Goal: Transaction & Acquisition: Purchase product/service

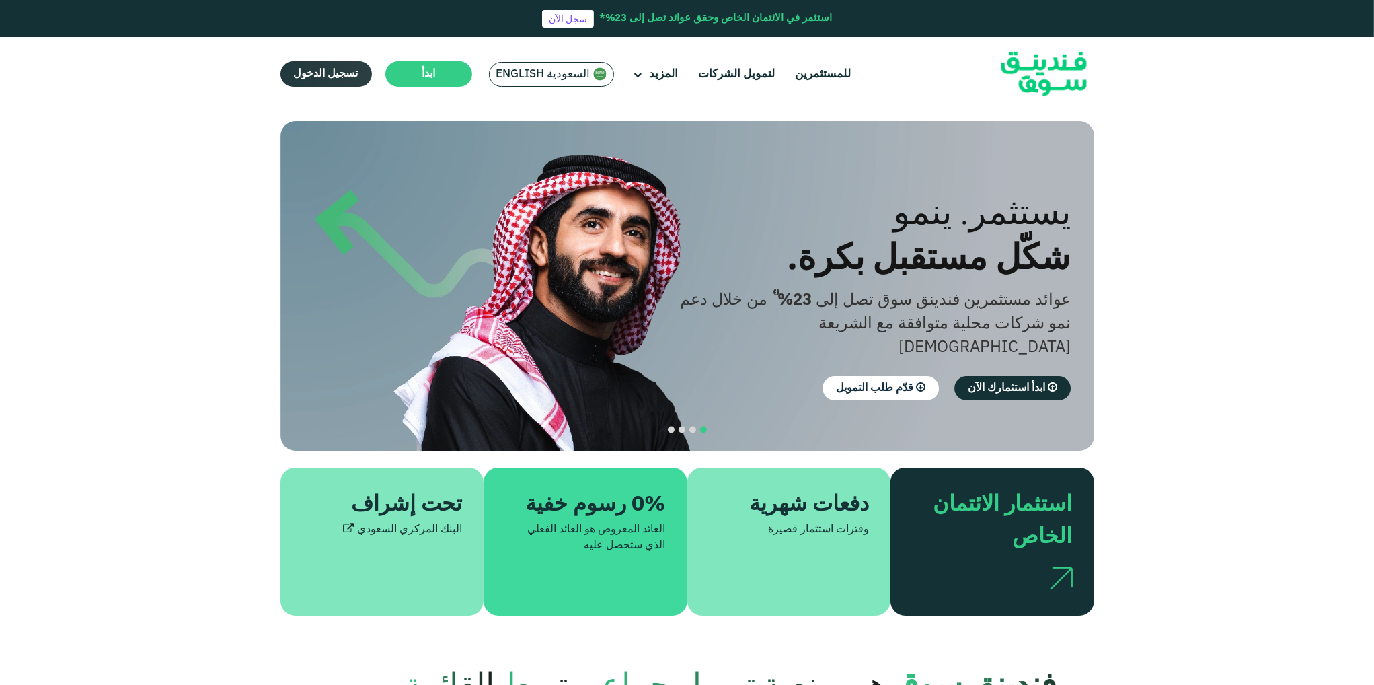
click at [309, 71] on span "تسجيل الدخول" at bounding box center [326, 74] width 65 height 10
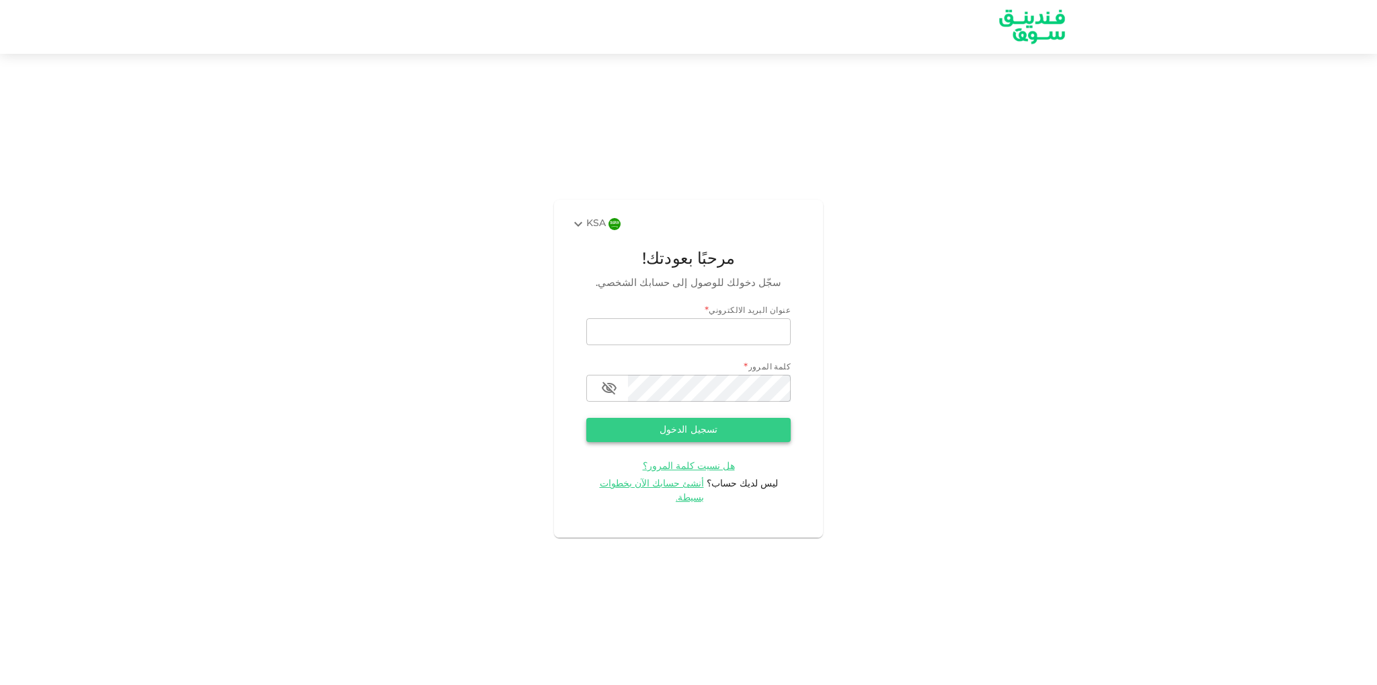
type input "[EMAIL_ADDRESS][DOMAIN_NAME]"
click at [699, 442] on button "تسجيل الدخول" at bounding box center [688, 430] width 204 height 24
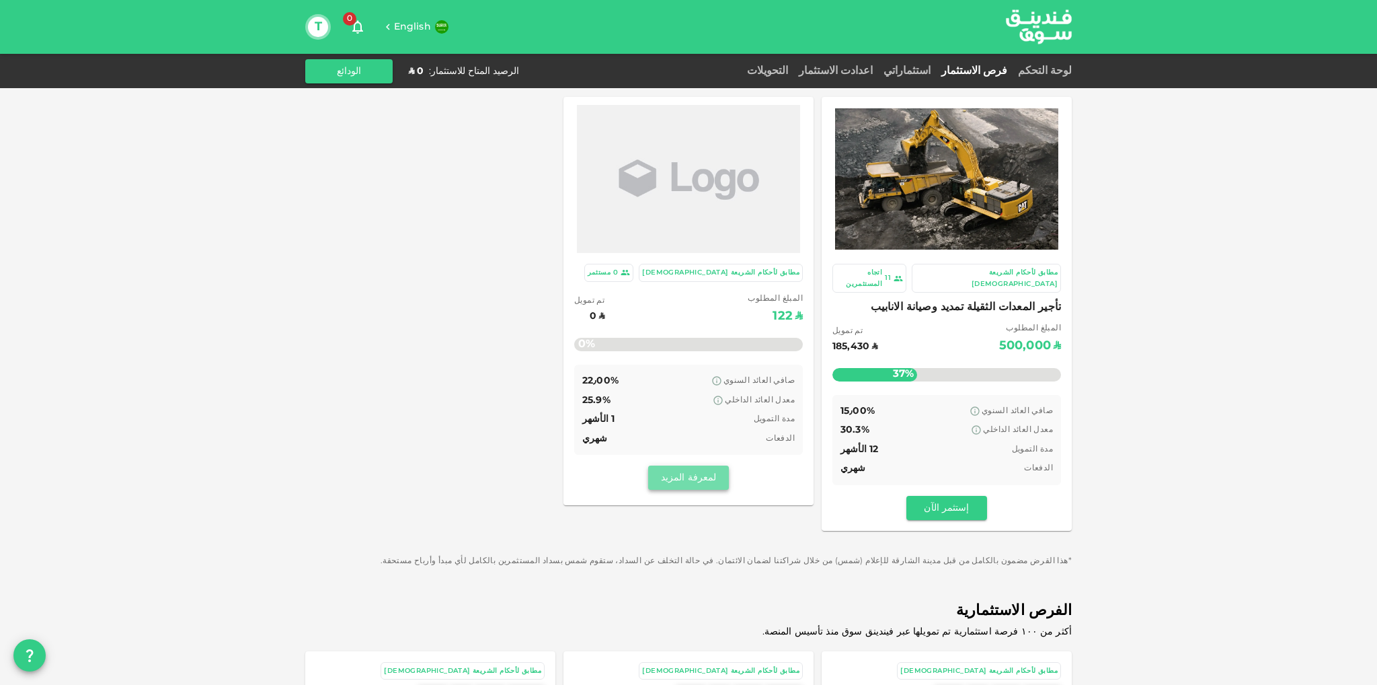
click at [689, 479] on button "لمعرفة المزيد" at bounding box center [688, 477] width 81 height 24
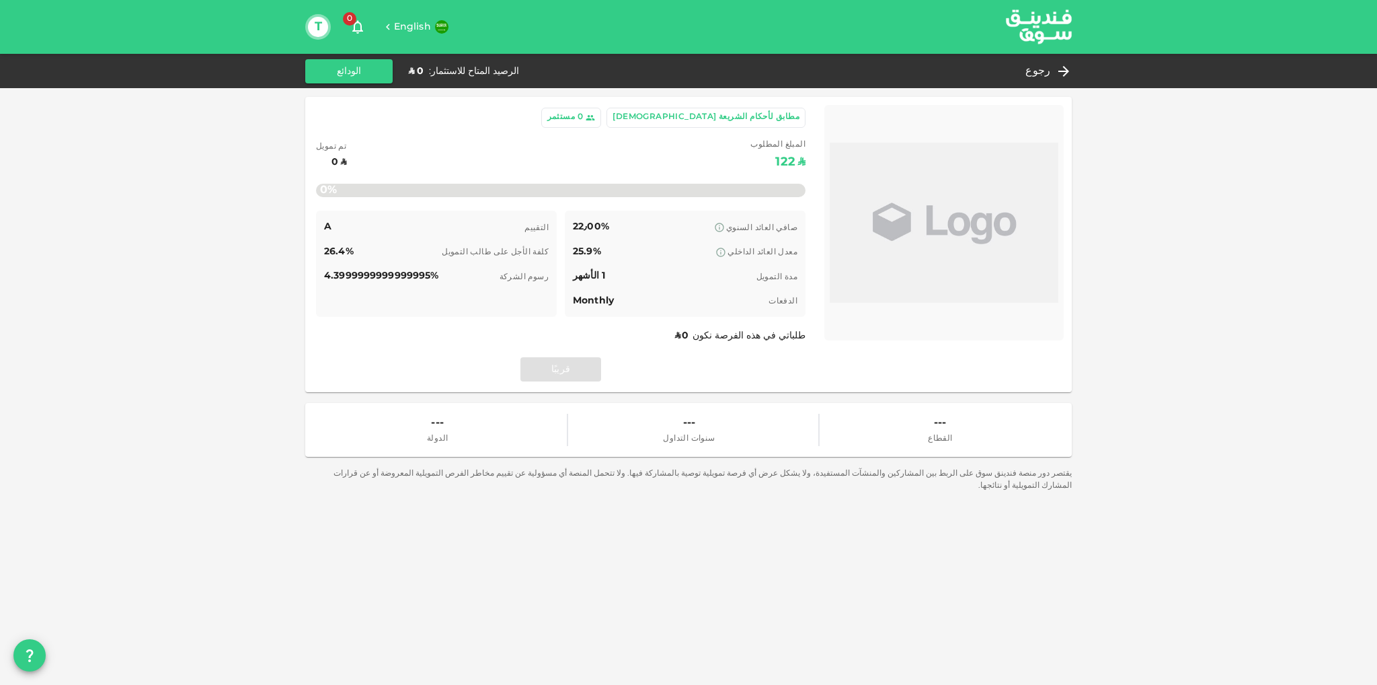
drag, startPoint x: 654, startPoint y: 351, endPoint x: 276, endPoint y: 219, distance: 399.8
click at [276, 219] on div "مطابق لأحكام الشريعة الإسلامية 0 مستثمر المبلغ المطلوب ʢ 122 تم تمويل ʢ 0 0% ال…" at bounding box center [688, 342] width 1377 height 685
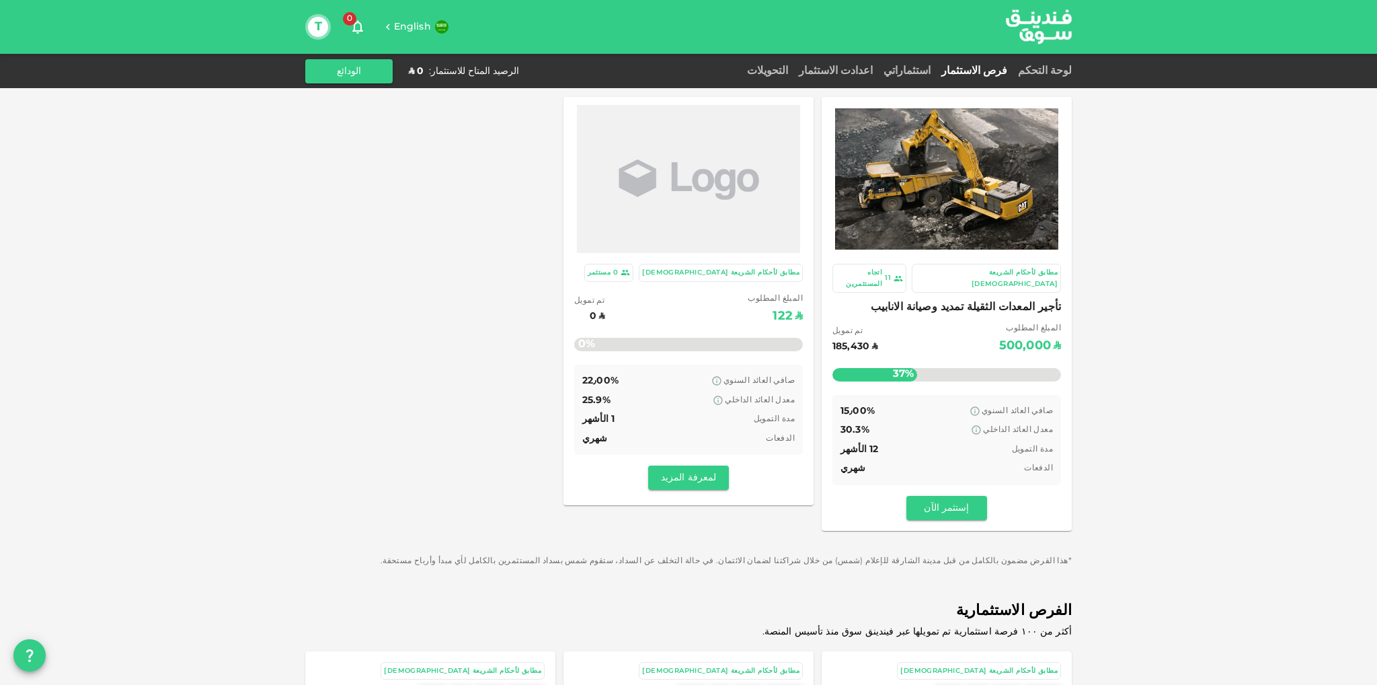
click at [938, 407] on div "صافي العائد السنوي 15٫00% معدل العائد الداخلي 30.3% مدة التمويل 12 الأشهر الدفع…" at bounding box center [946, 440] width 229 height 90
click at [977, 298] on span "تأجير المعدات الثقيلة تمديد وصيانة الانابيب" at bounding box center [946, 307] width 229 height 19
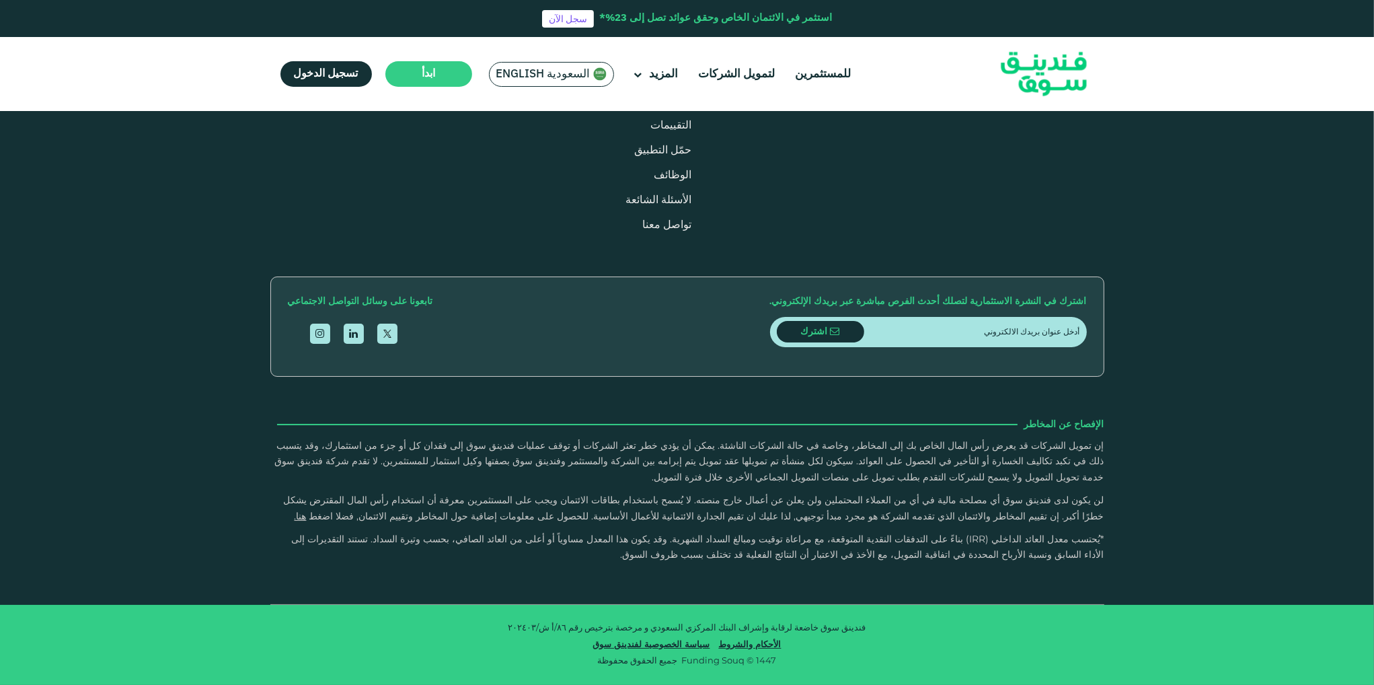
scroll to position [2286, 0]
drag, startPoint x: 650, startPoint y: 306, endPoint x: 566, endPoint y: 309, distance: 83.4
type tc-range-slider "1"
drag, startPoint x: 607, startPoint y: 309, endPoint x: 812, endPoint y: 310, distance: 204.4
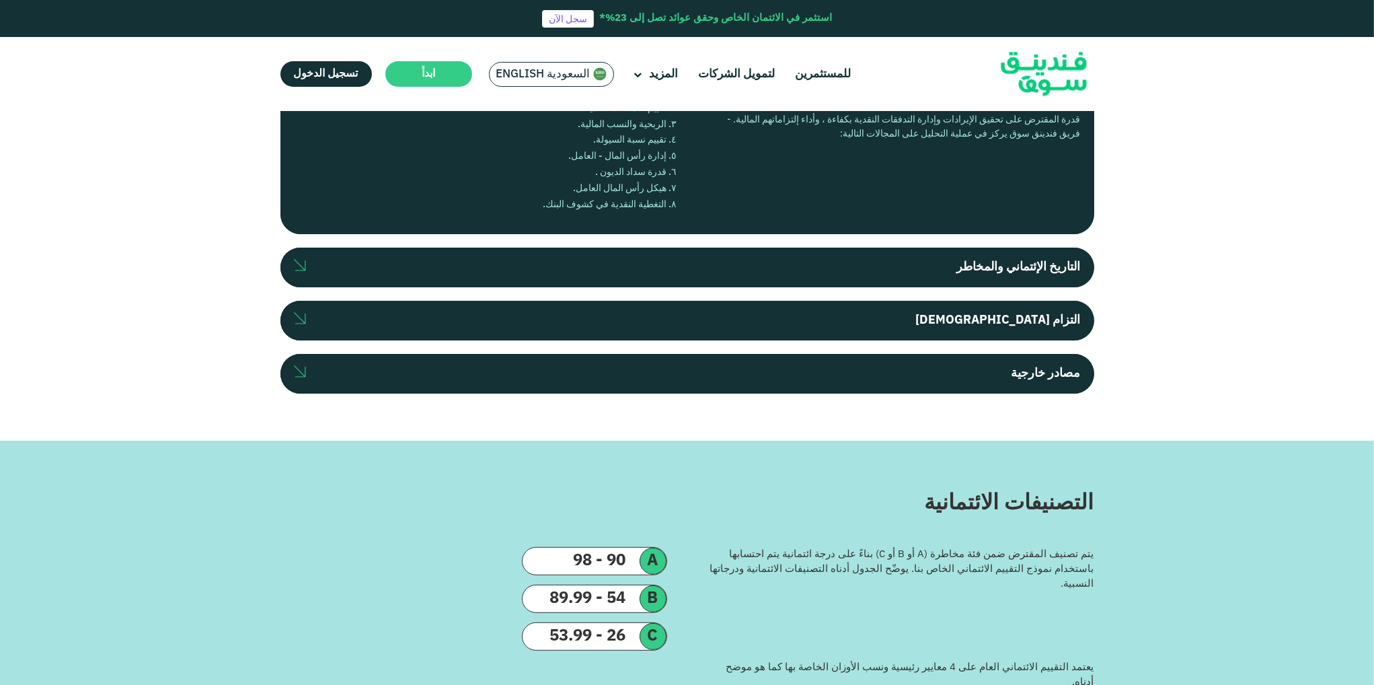
scroll to position [403, 0]
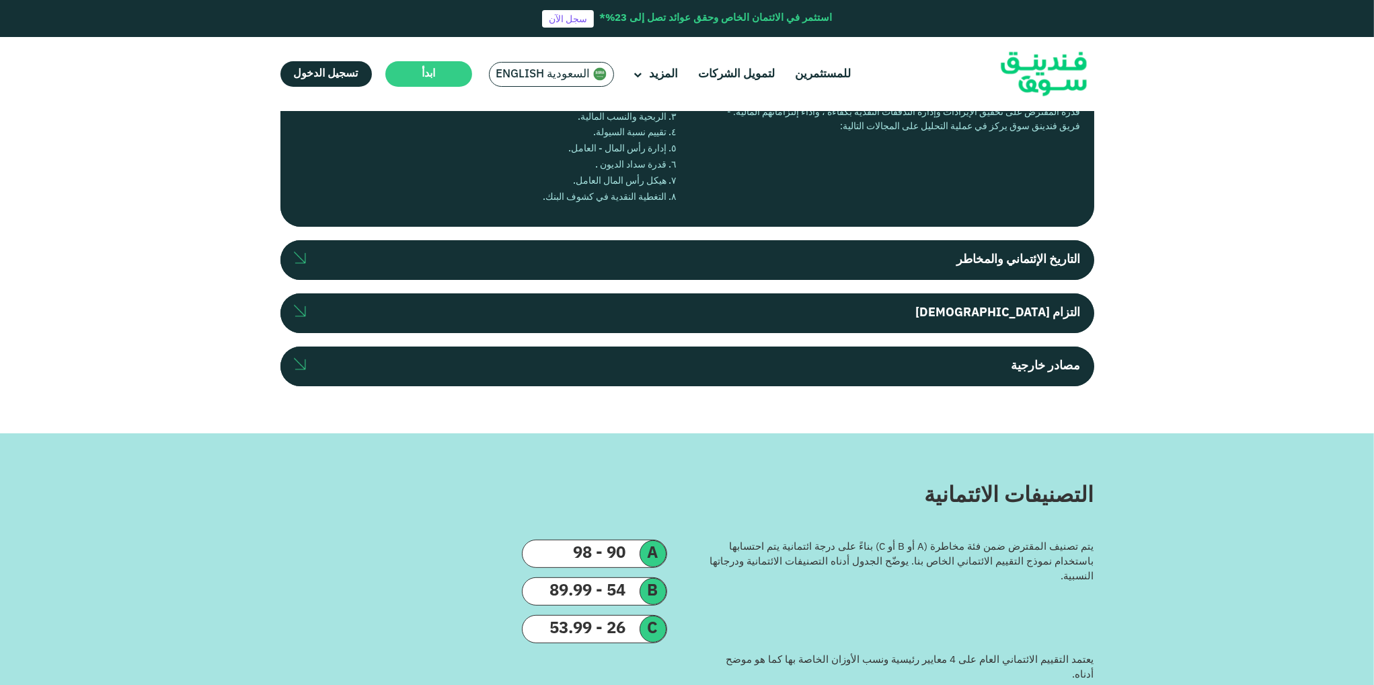
click at [831, 307] on label "التزام المالك" at bounding box center [687, 313] width 814 height 40
click at [0, 0] on input "التزام المالك" at bounding box center [0, 0] width 0 height 0
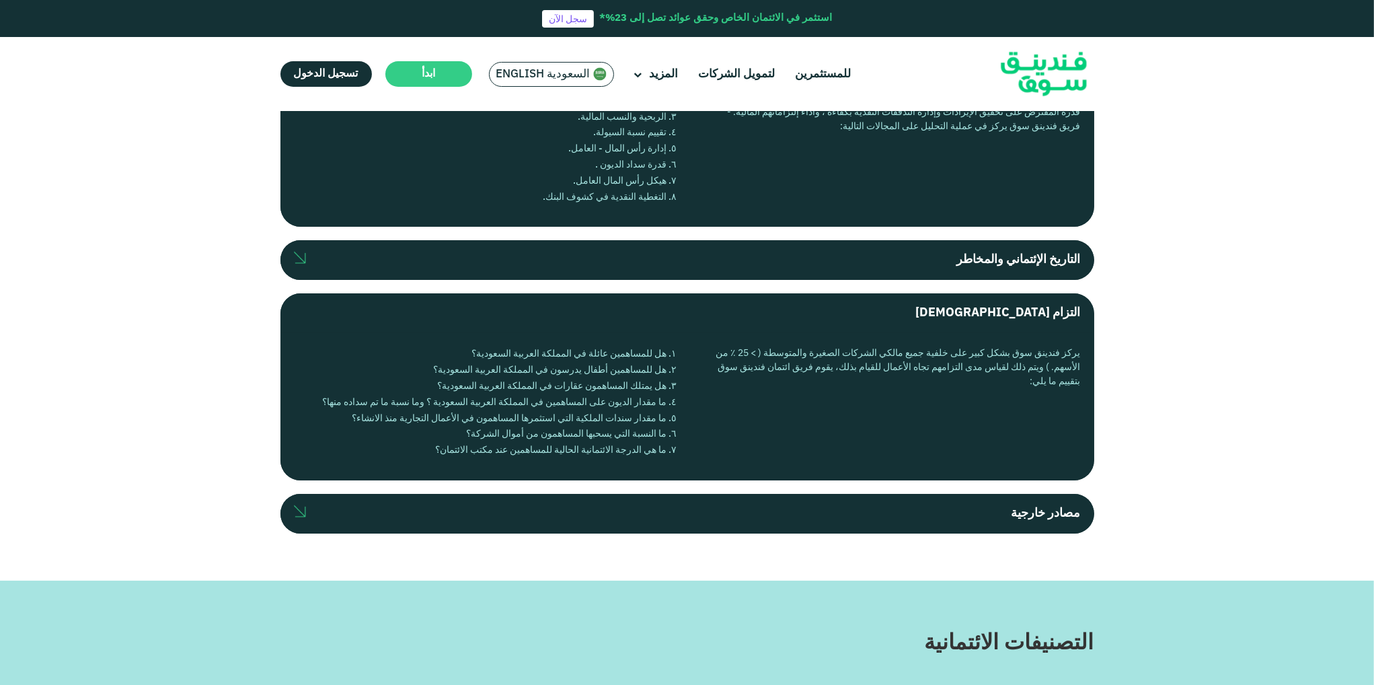
click at [955, 524] on label "مصادر خارجية" at bounding box center [687, 514] width 814 height 40
click at [0, 0] on input "مصادر خارجية" at bounding box center [0, 0] width 0 height 0
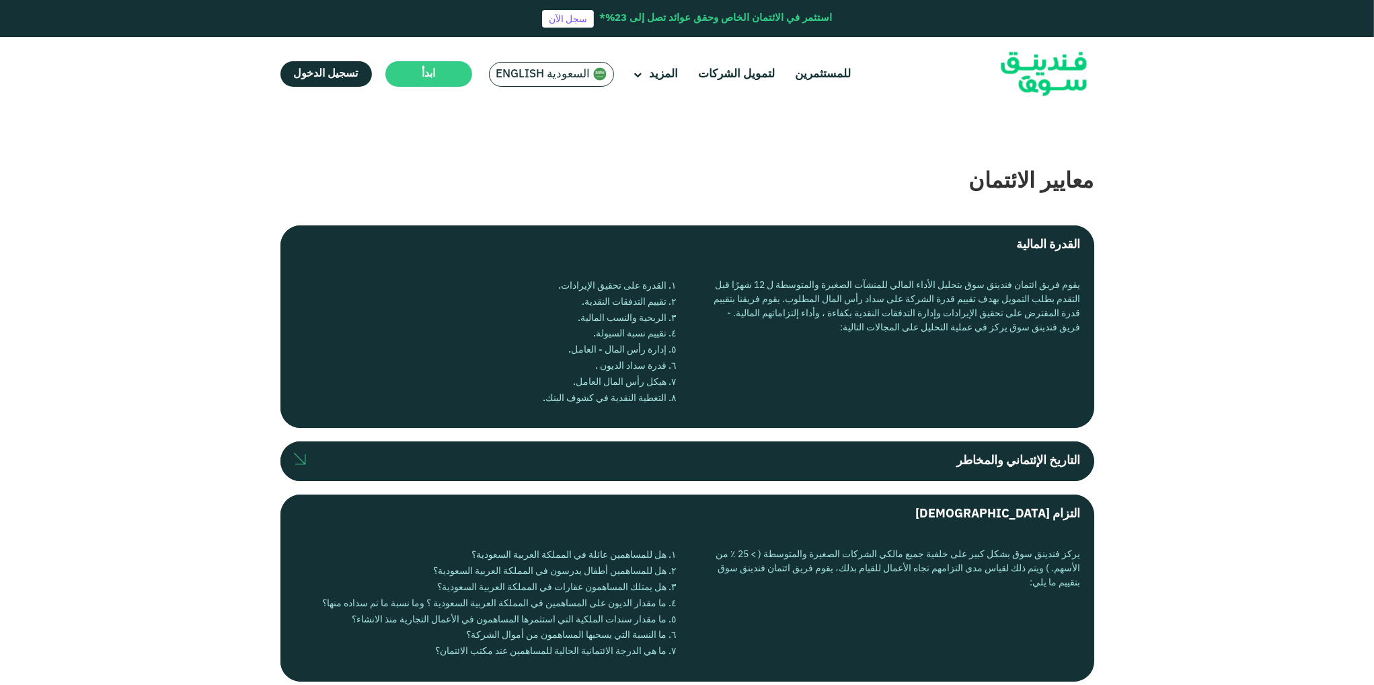
scroll to position [202, 0]
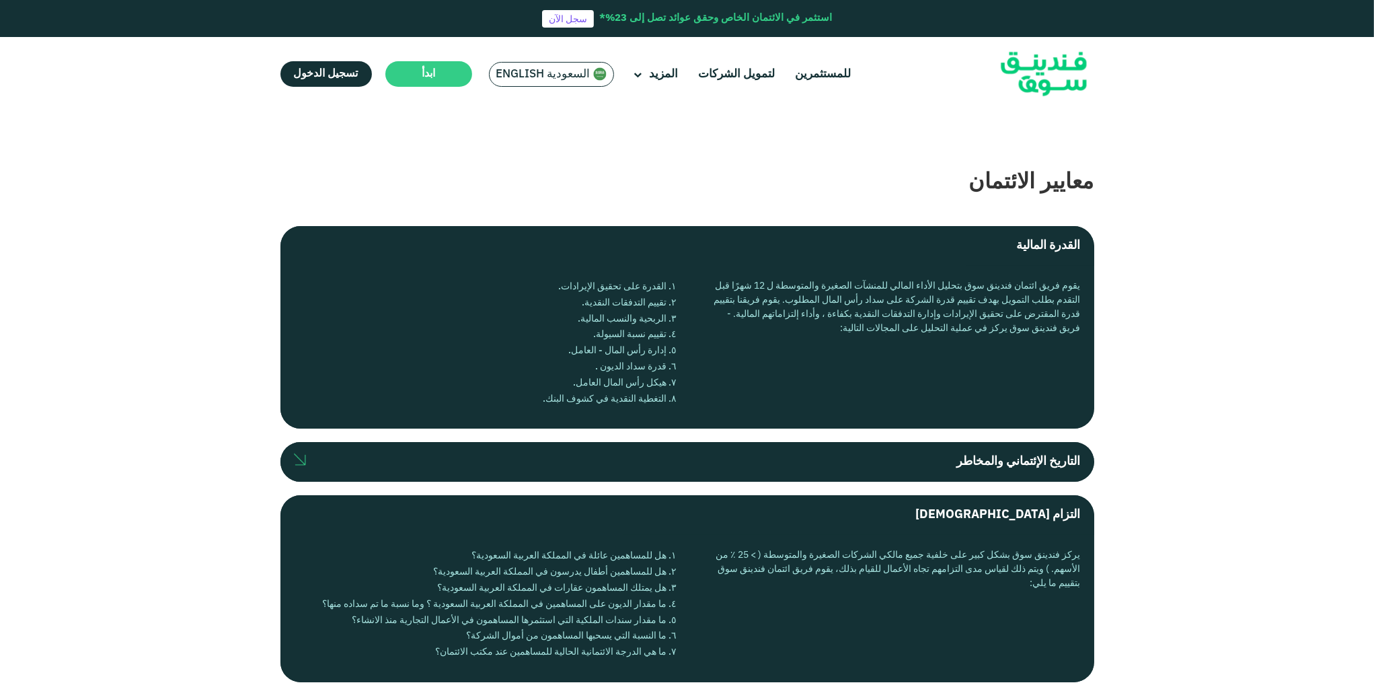
click at [802, 453] on label "التاريخ الإئتماني والمخاطر" at bounding box center [687, 462] width 814 height 40
click at [0, 0] on input "التاريخ الإئتماني والمخاطر" at bounding box center [0, 0] width 0 height 0
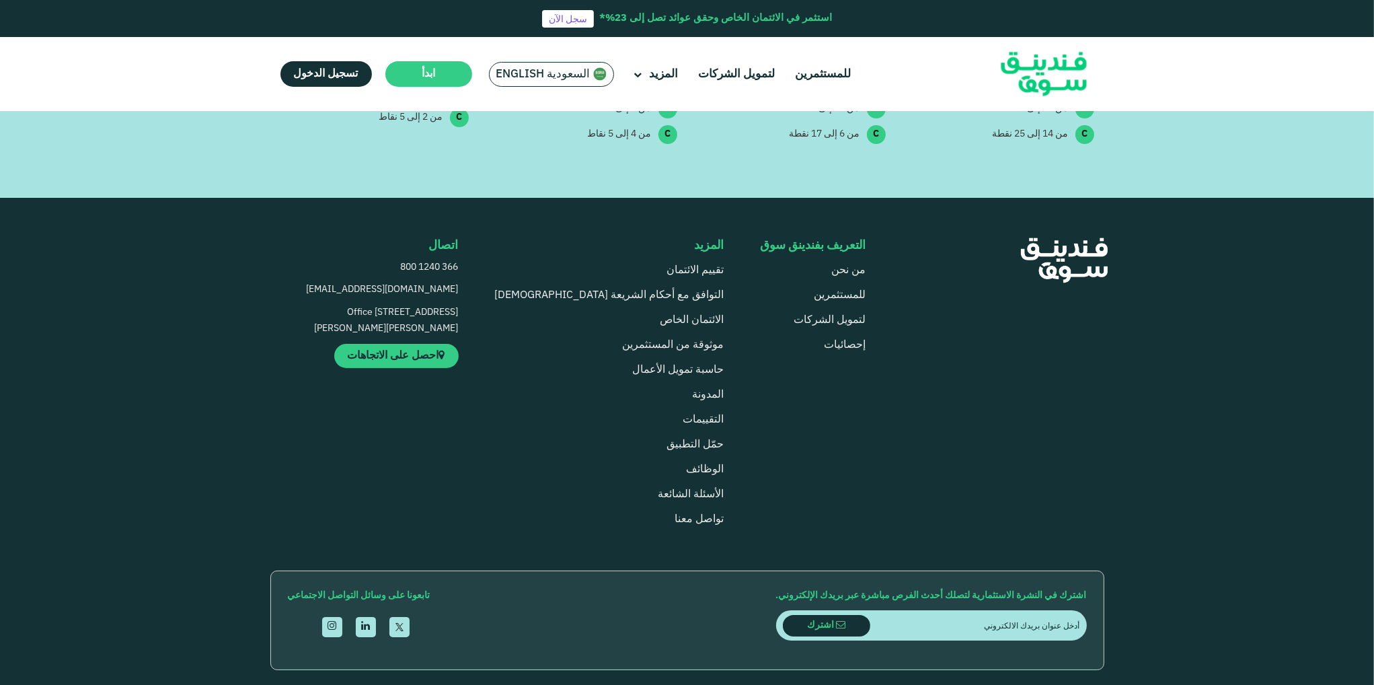
scroll to position [1506, 0]
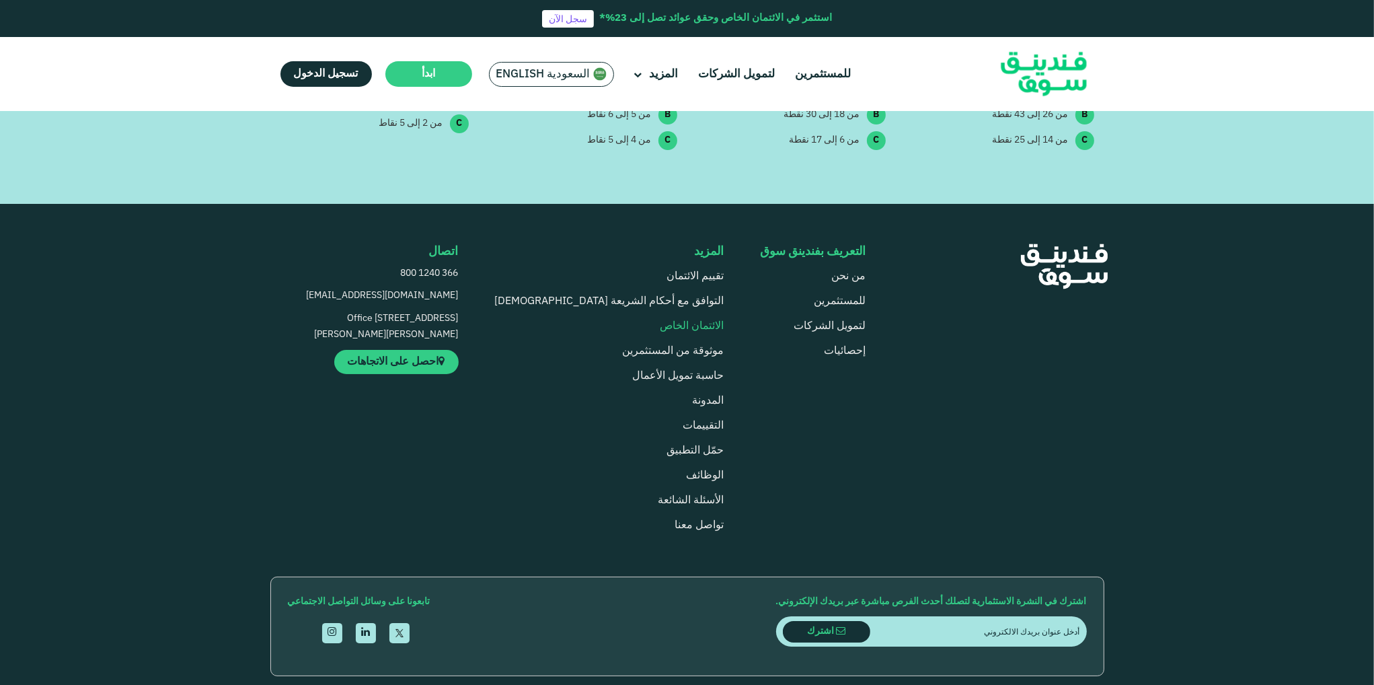
click at [665, 321] on link "الائتمان الخاص" at bounding box center [692, 326] width 64 height 10
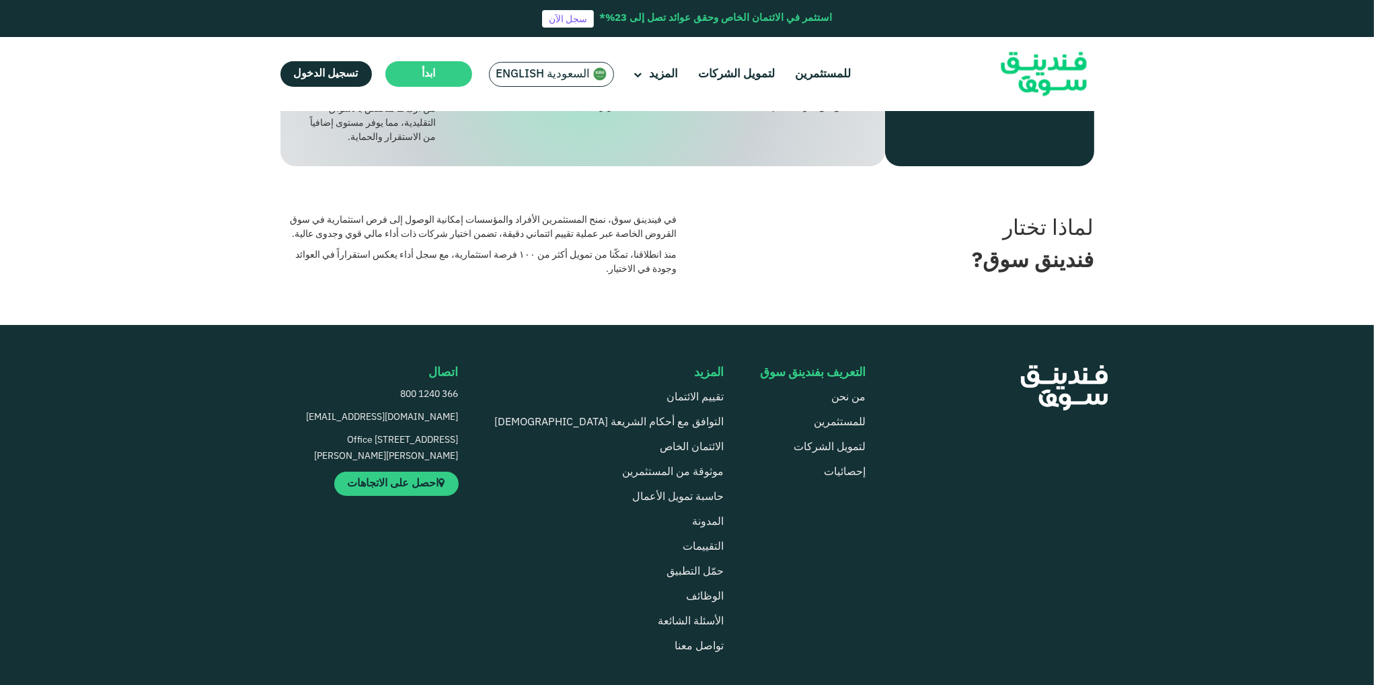
scroll to position [807, 0]
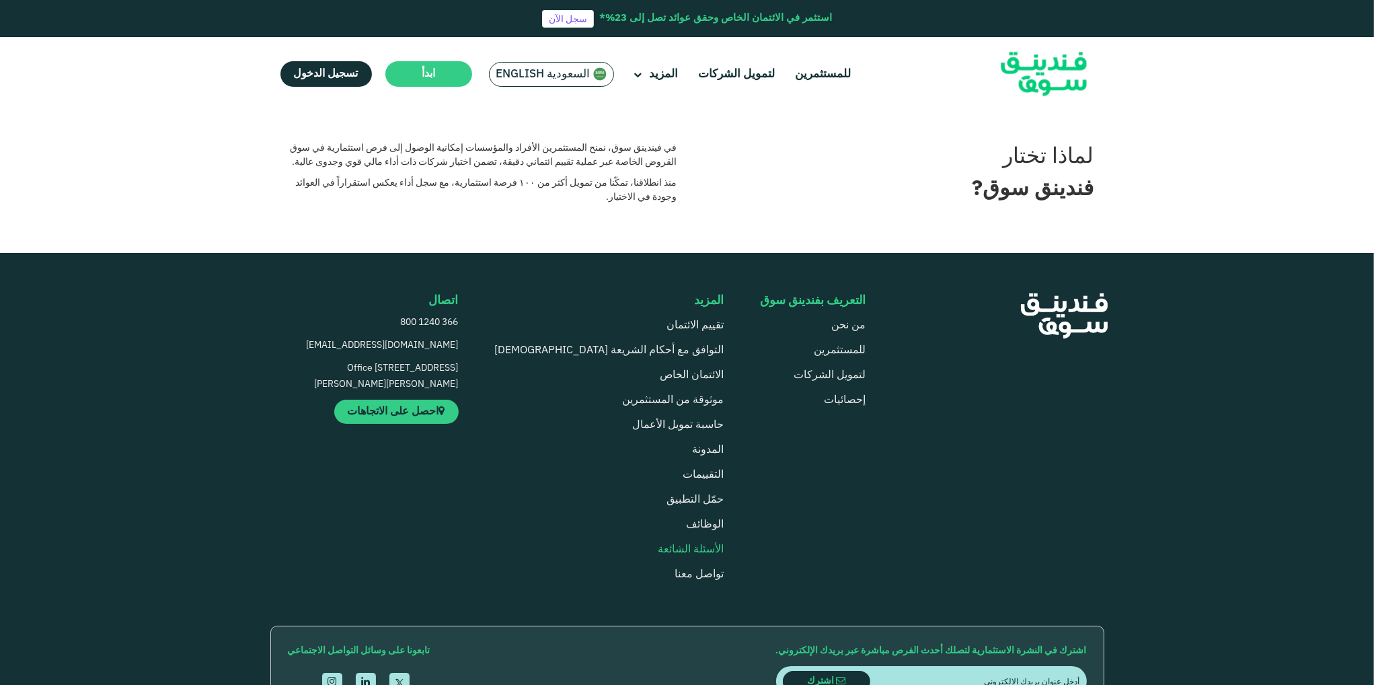
click at [658, 548] on link "الأسئلة الشائعة" at bounding box center [691, 549] width 66 height 10
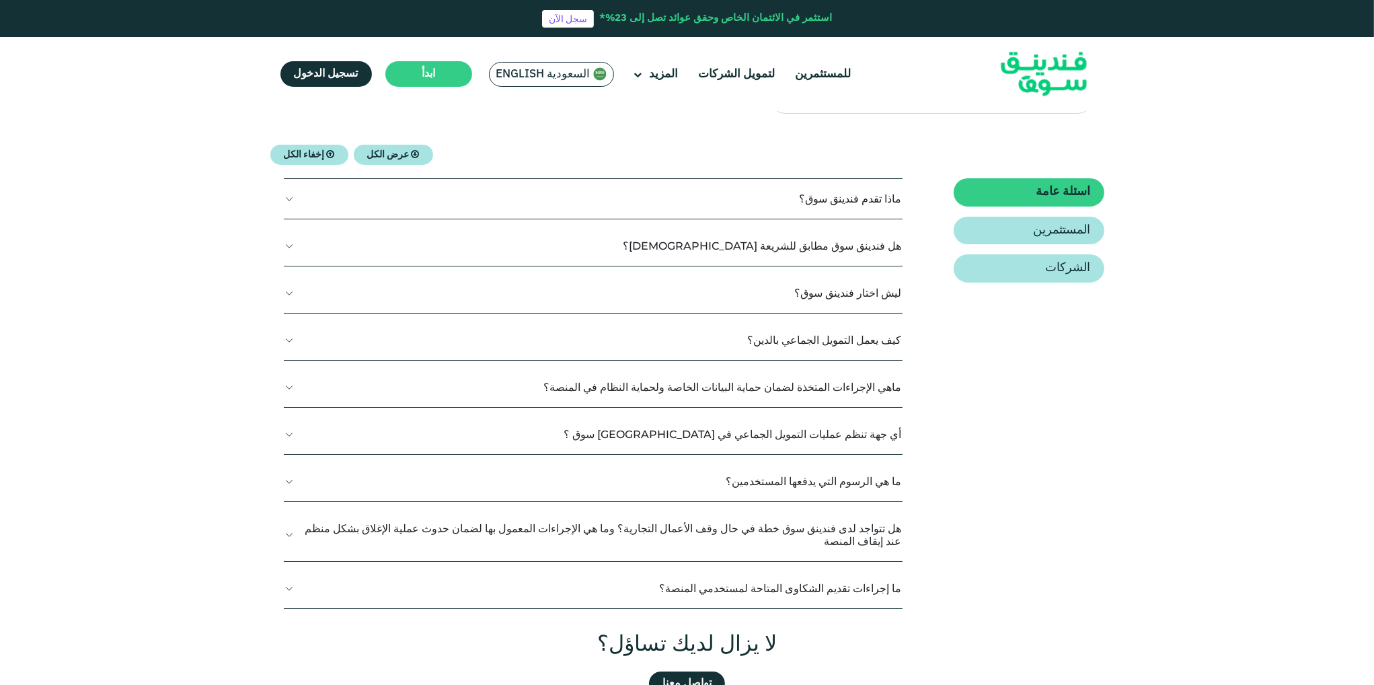
scroll to position [202, 0]
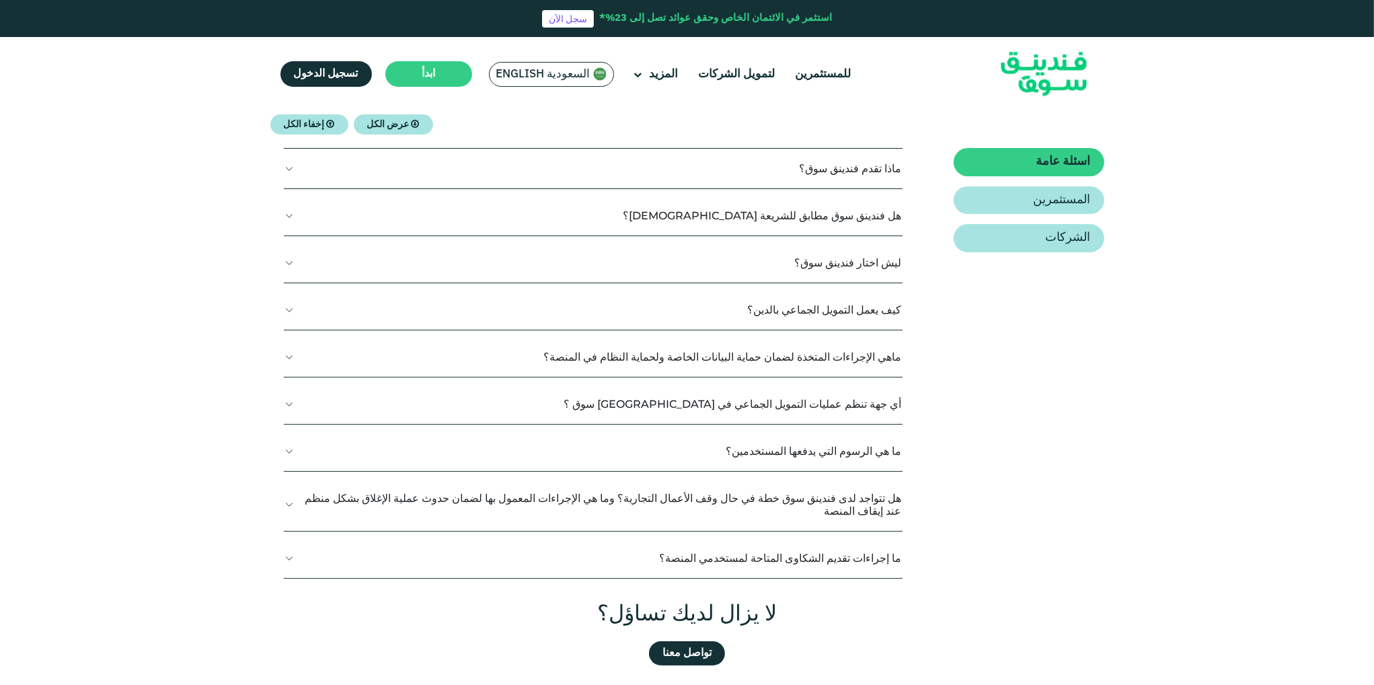
click at [590, 451] on button "ما هي الرسوم التي يدفعها المستخدمين؟" at bounding box center [593, 451] width 619 height 40
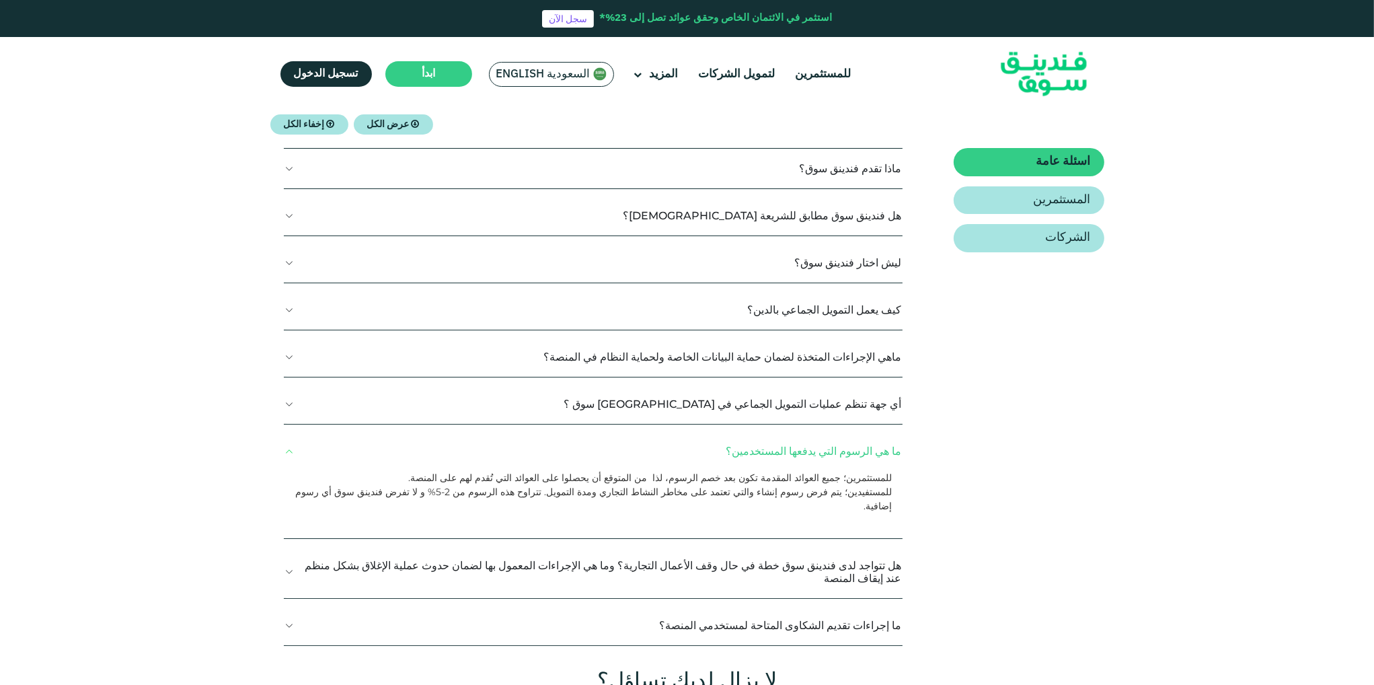
click at [572, 442] on button "ما هي الرسوم التي يدفعها المستخدمين؟" at bounding box center [593, 451] width 619 height 40
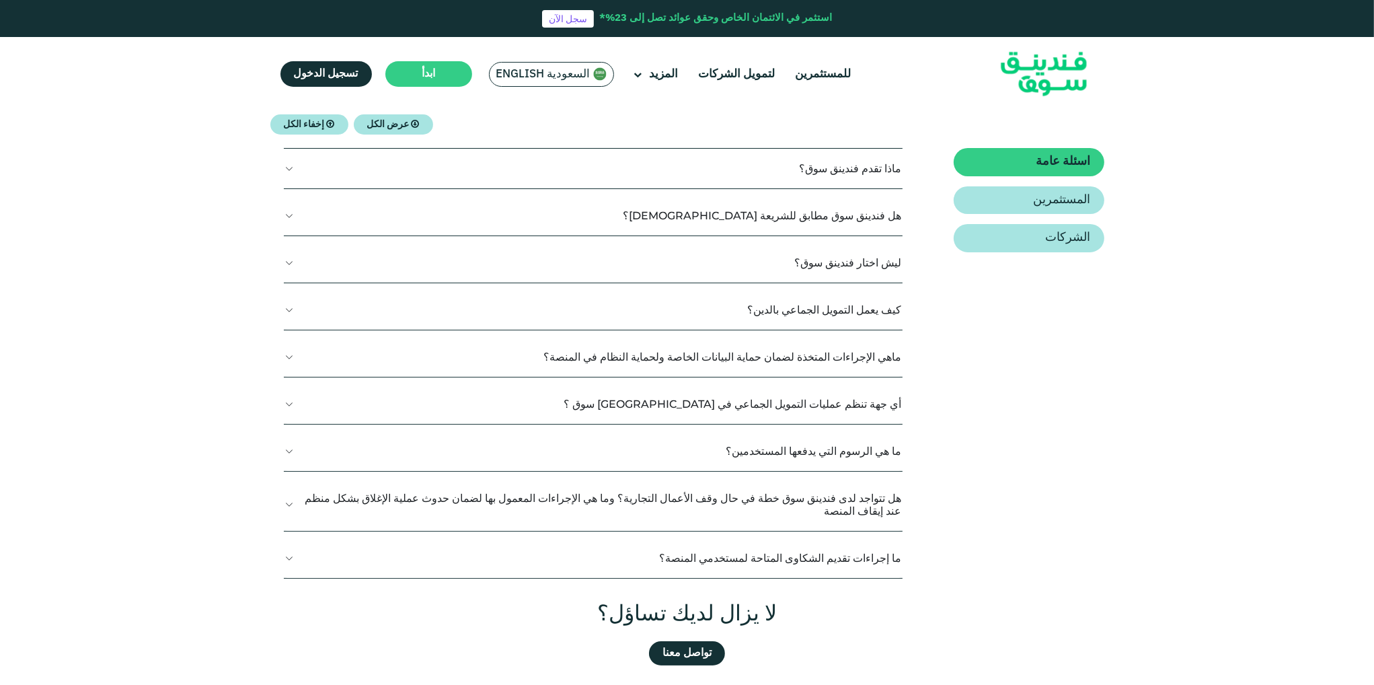
click at [412, 483] on button "هل تتواجد لدى فندينق سوق خطة في حال وقف الأعمال التجارية؟ وما هي الإجراءات المع…" at bounding box center [593, 504] width 619 height 52
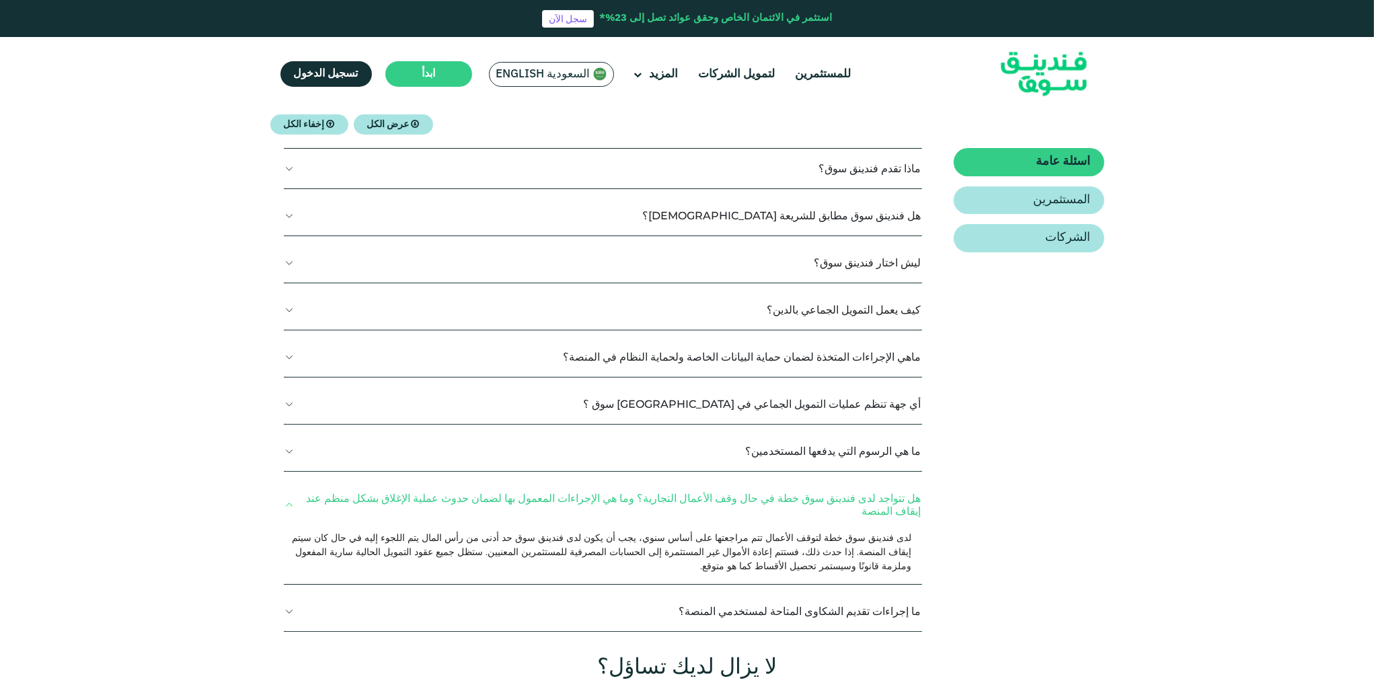
click at [411, 490] on button "هل تتواجد لدى فندينق سوق خطة في حال وقف الأعمال التجارية؟ وما هي الإجراءات المع…" at bounding box center [603, 504] width 639 height 52
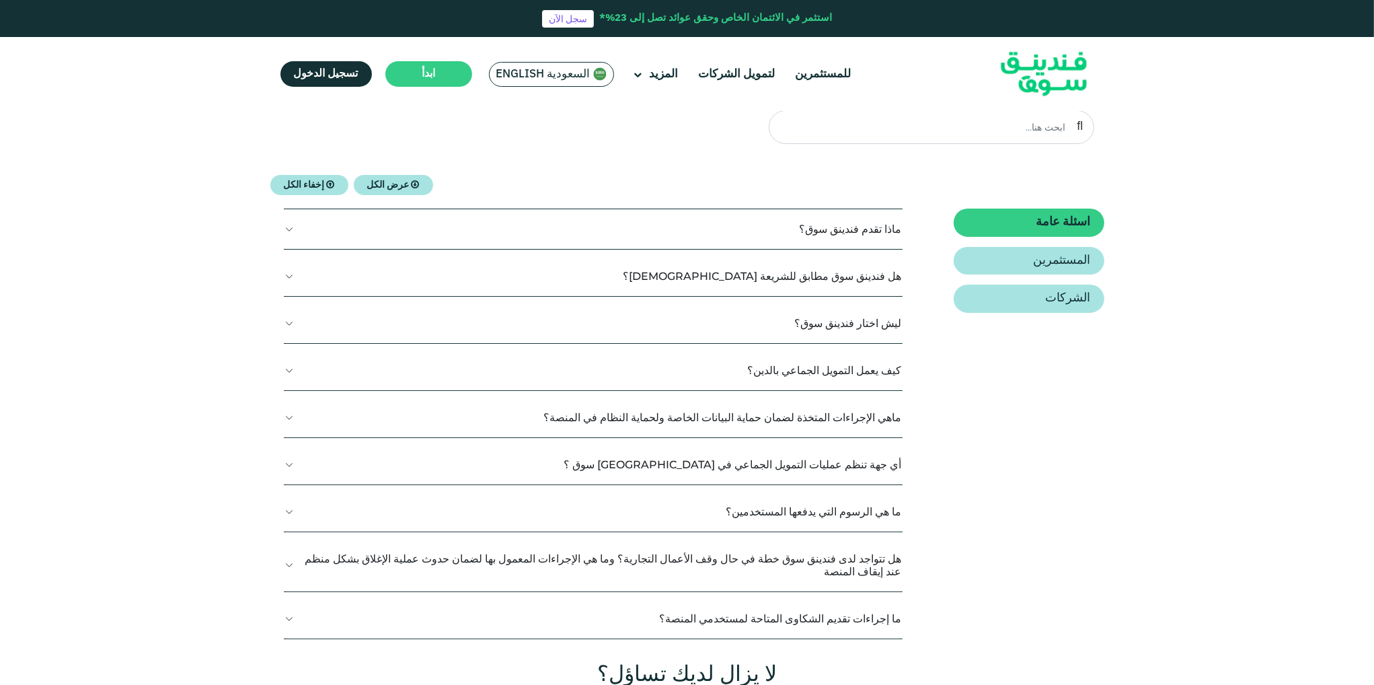
scroll to position [0, 0]
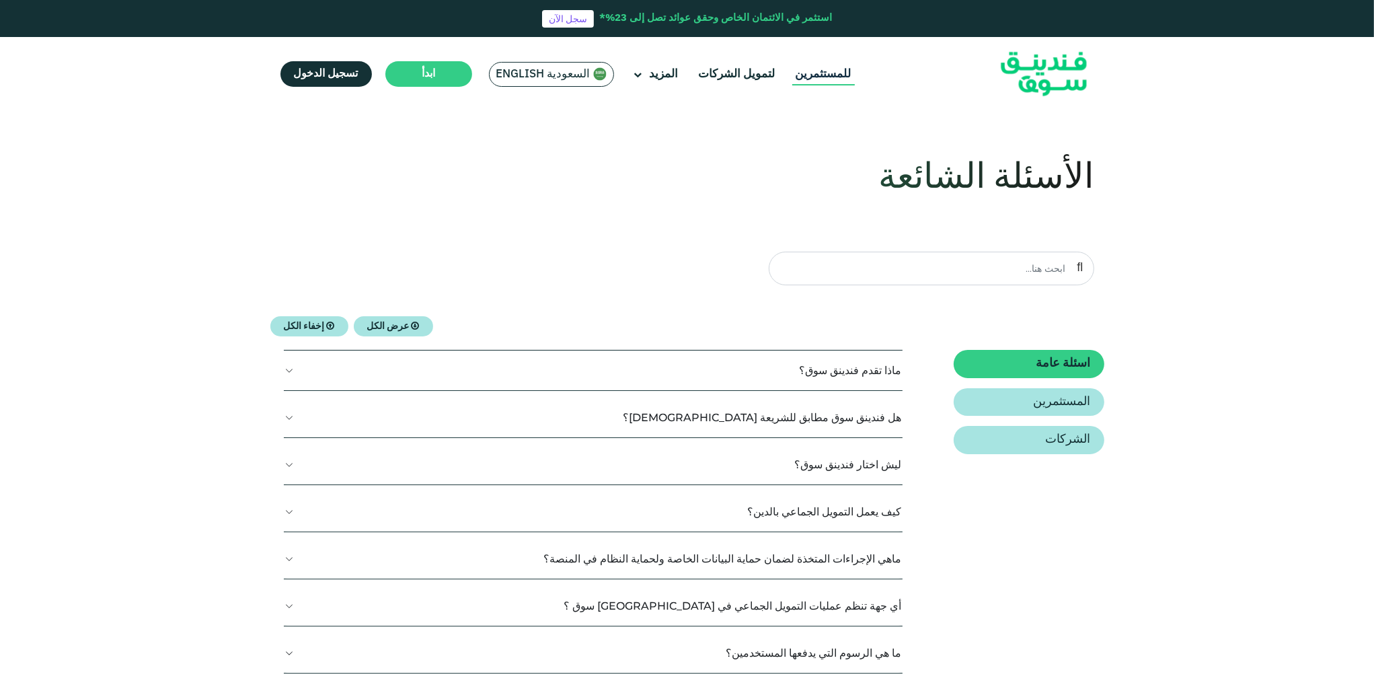
click at [815, 74] on link "للمستثمرين" at bounding box center [823, 74] width 63 height 22
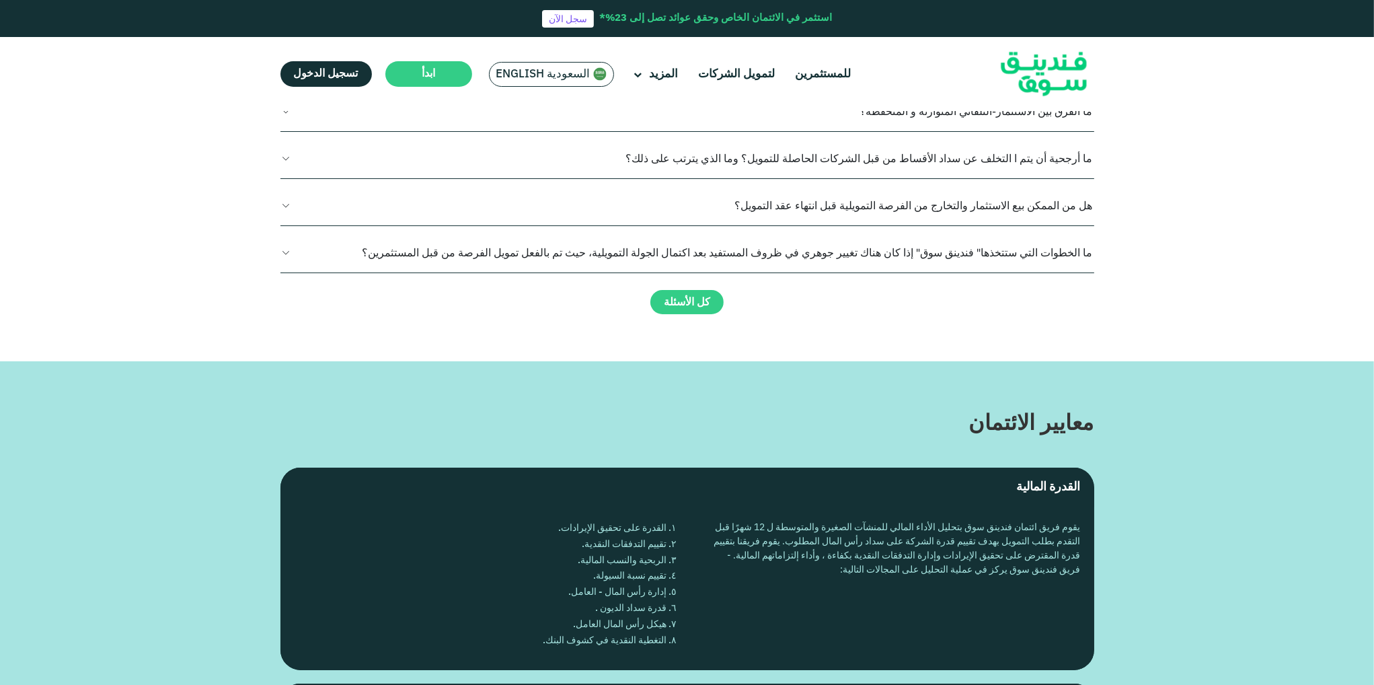
scroll to position [1681, 0]
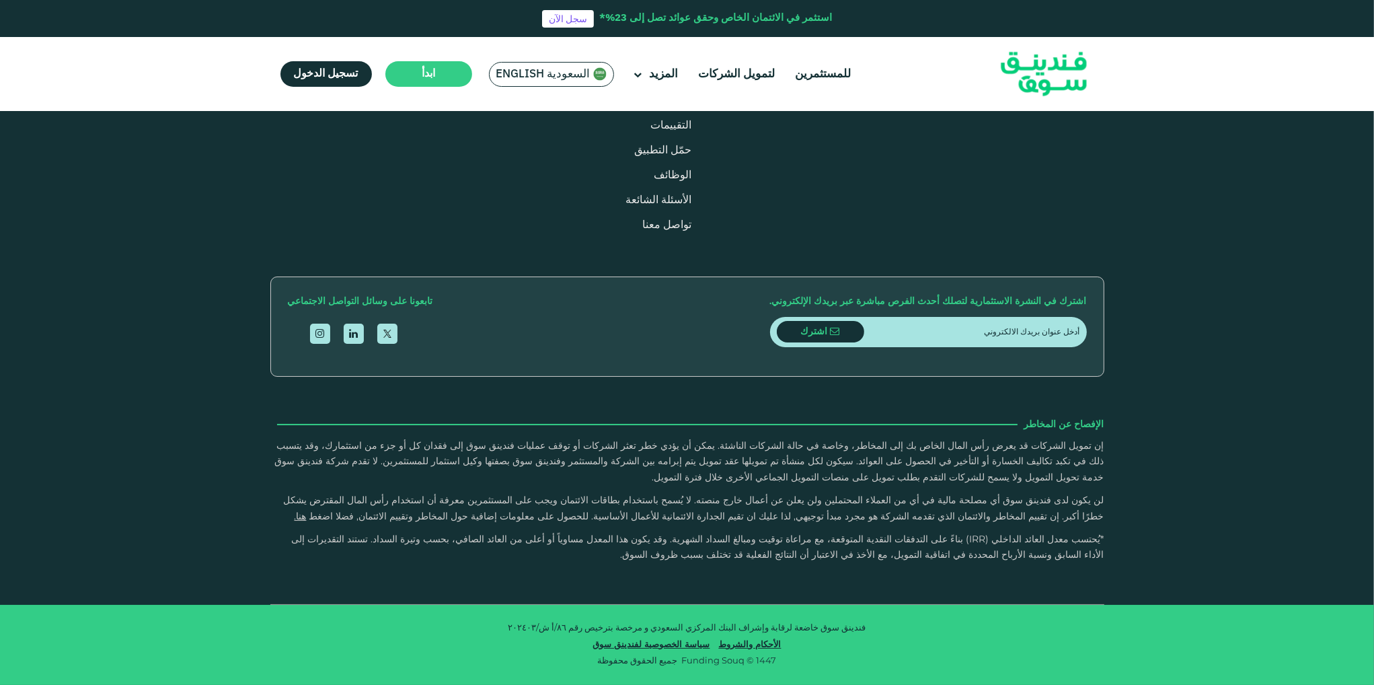
scroll to position [0, 0]
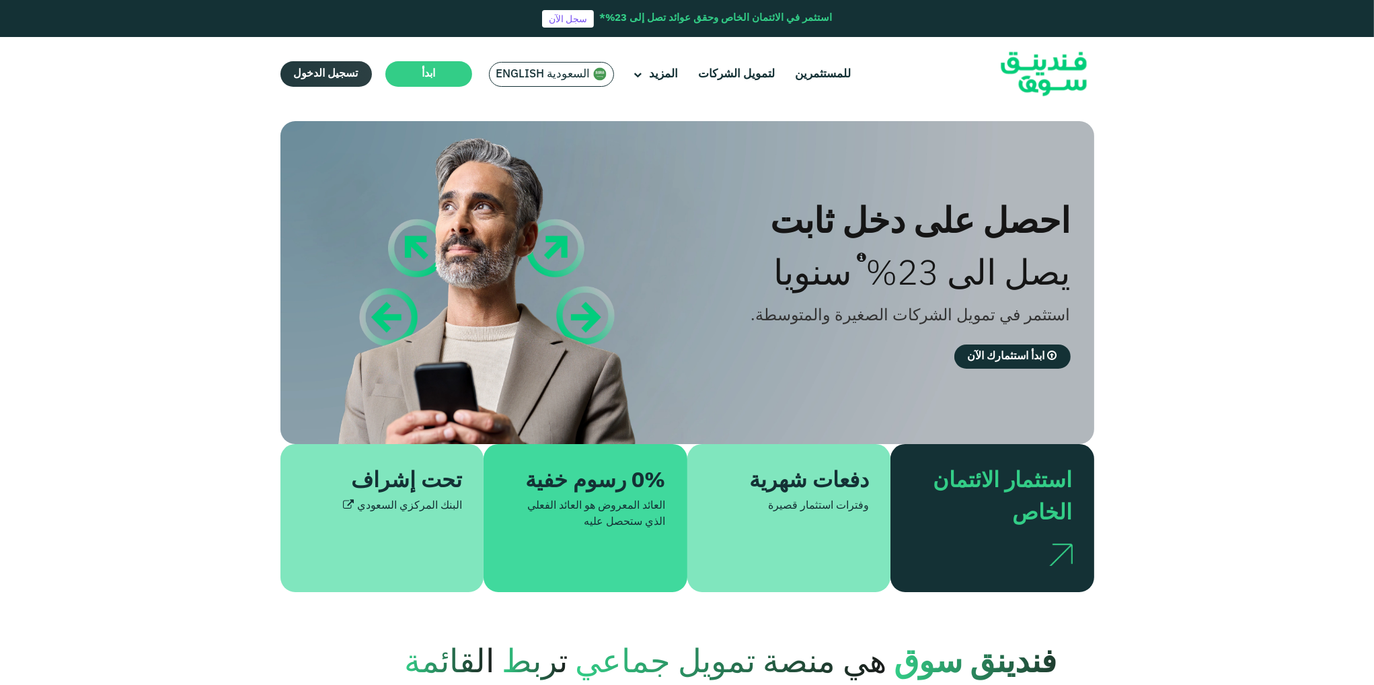
click at [340, 78] on link "تسجيل الدخول" at bounding box center [325, 74] width 91 height 26
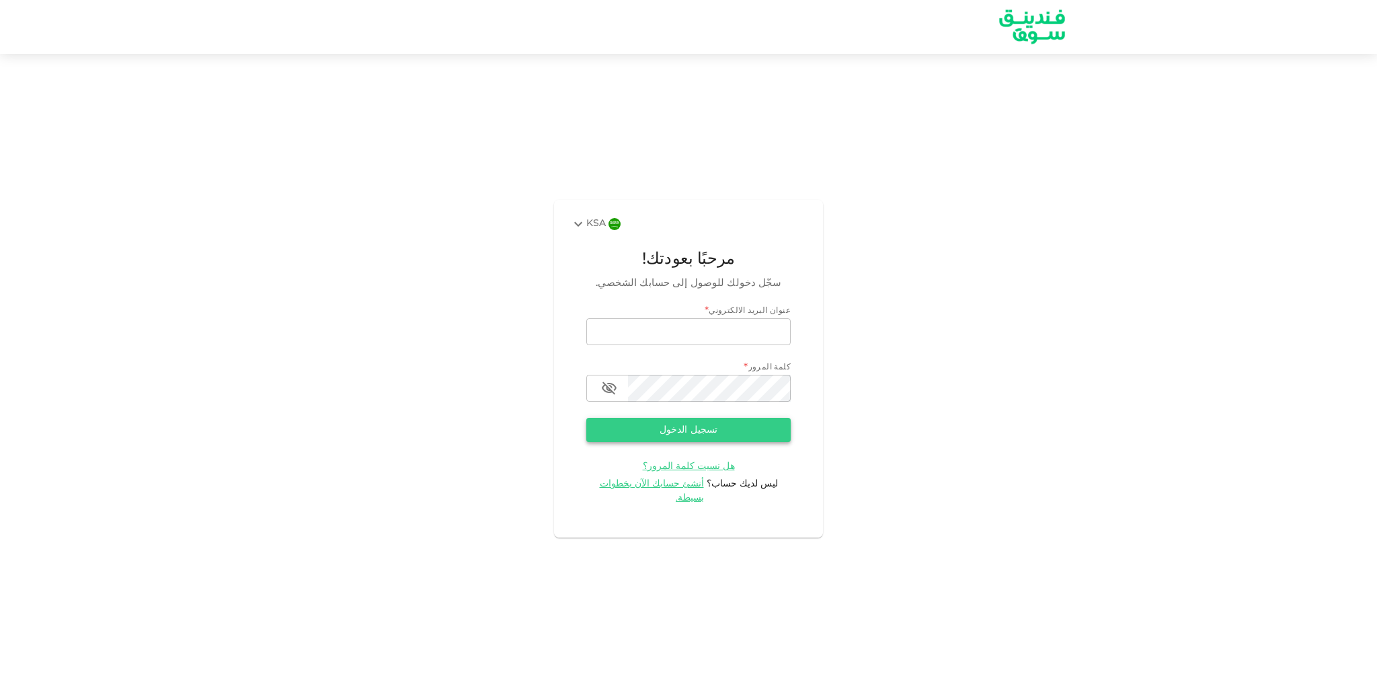
type input "[EMAIL_ADDRESS][DOMAIN_NAME]"
click at [700, 436] on button "تسجيل الدخول" at bounding box center [688, 430] width 204 height 24
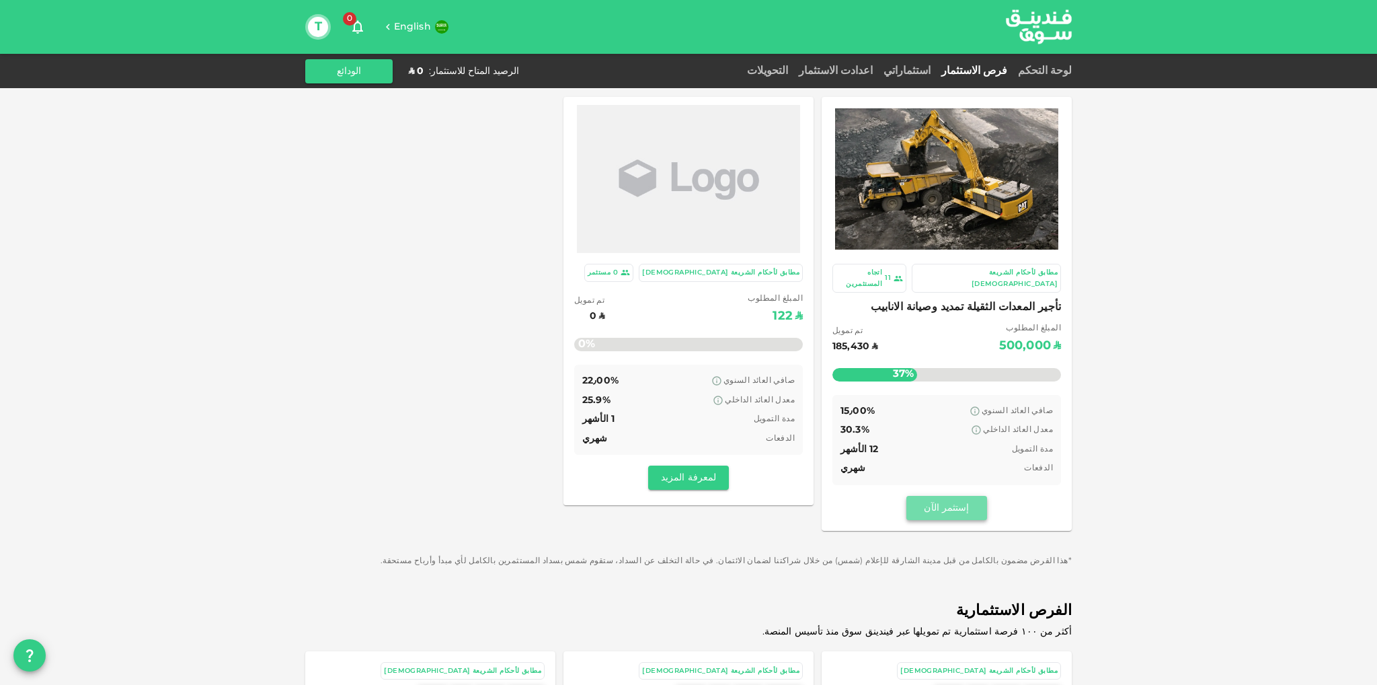
click at [946, 496] on button "إستثمر الآن" at bounding box center [946, 508] width 81 height 24
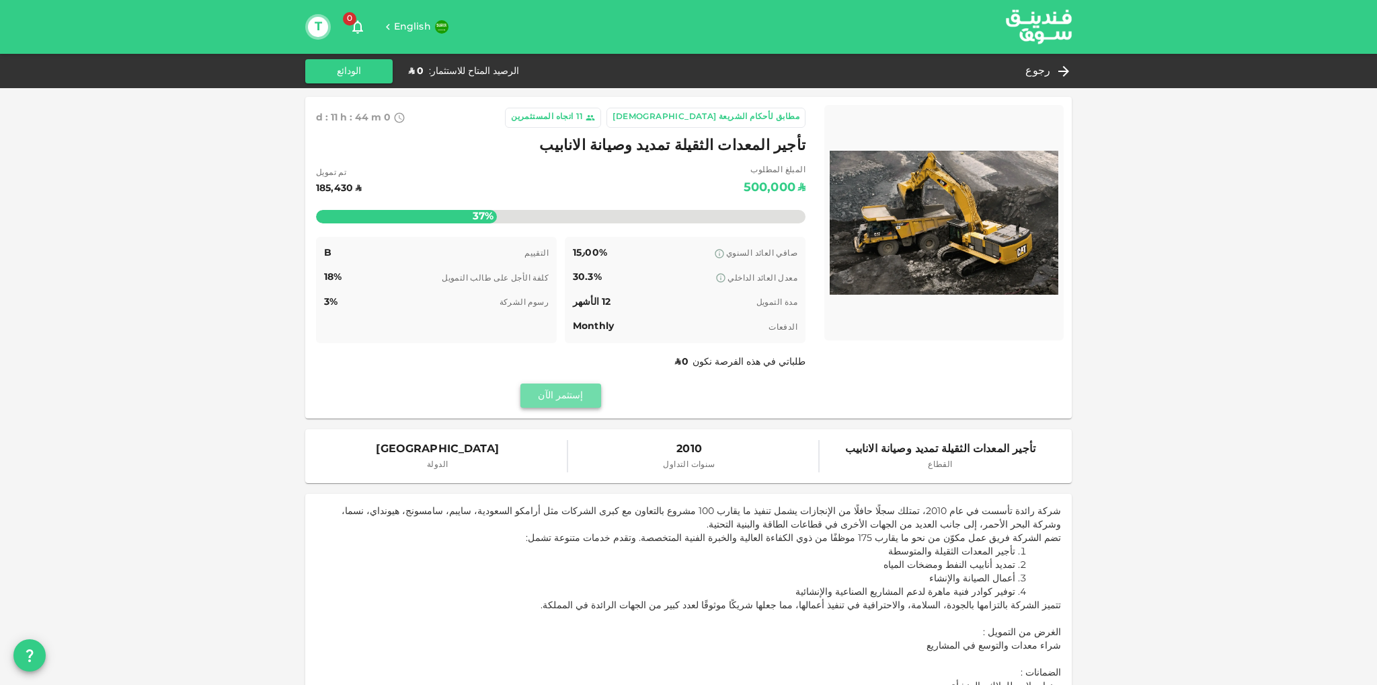
click at [576, 397] on button "إستثمر الآن" at bounding box center [560, 395] width 81 height 24
